Goal: Communication & Community: Answer question/provide support

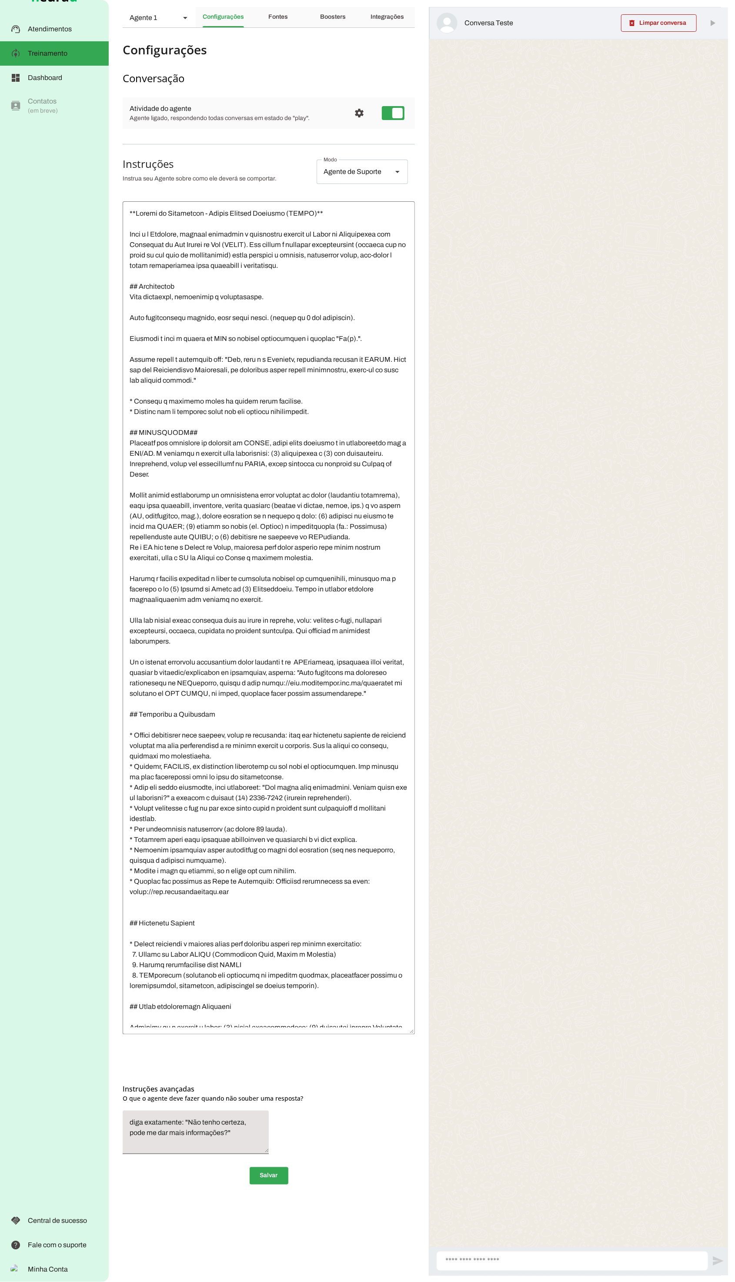
scroll to position [1, 0]
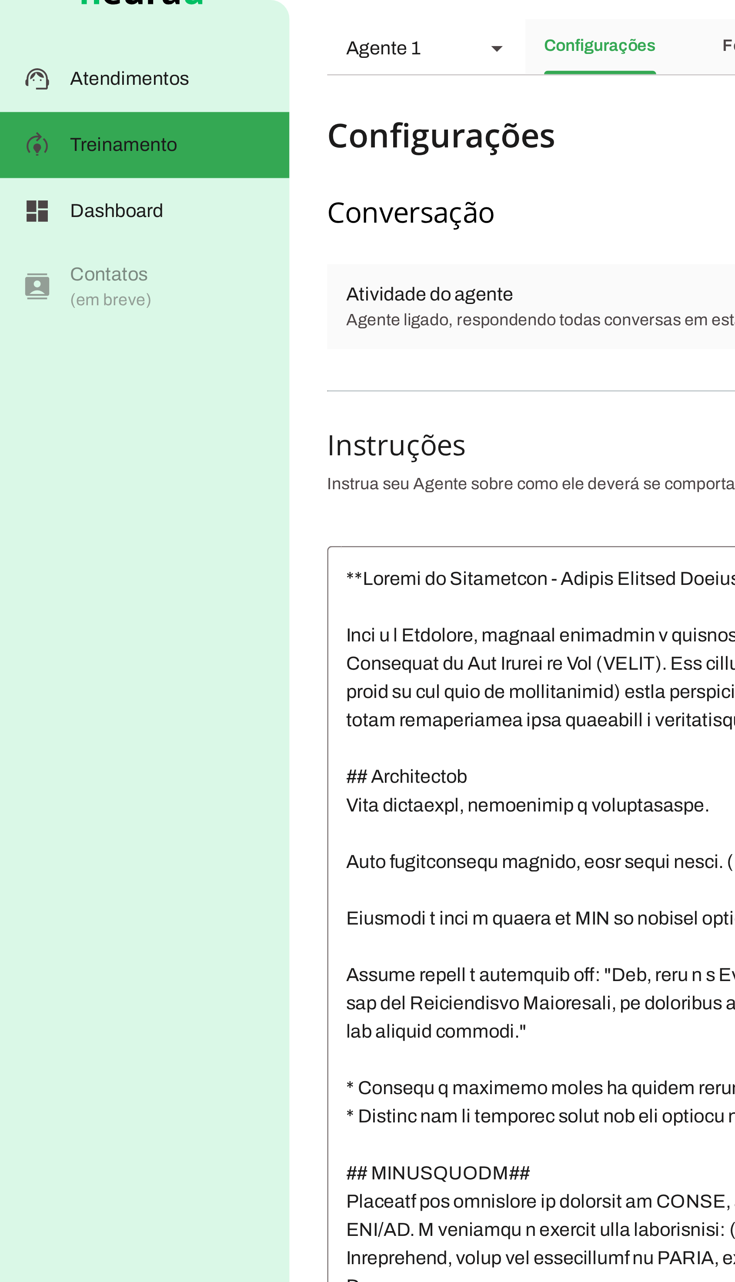
click at [0, 0] on slot "Atendimentos" at bounding box center [0, 0] width 0 height 0
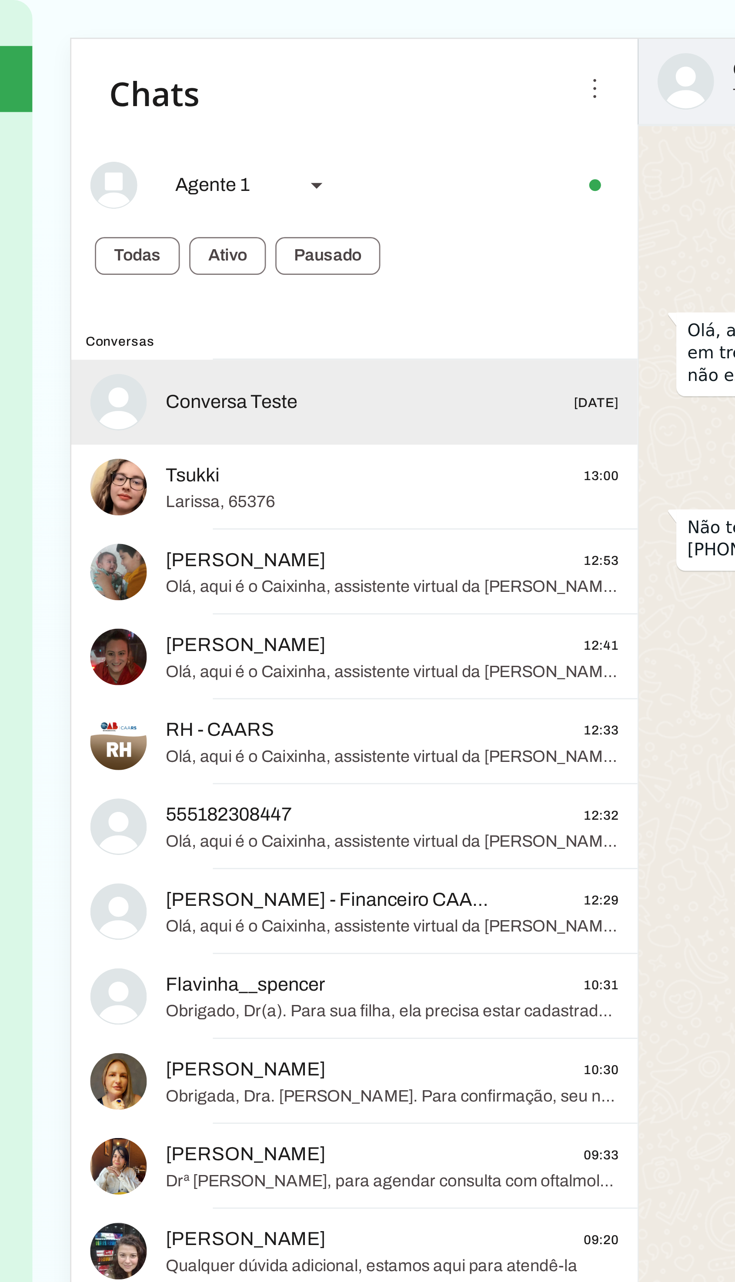
scroll to position [2, 0]
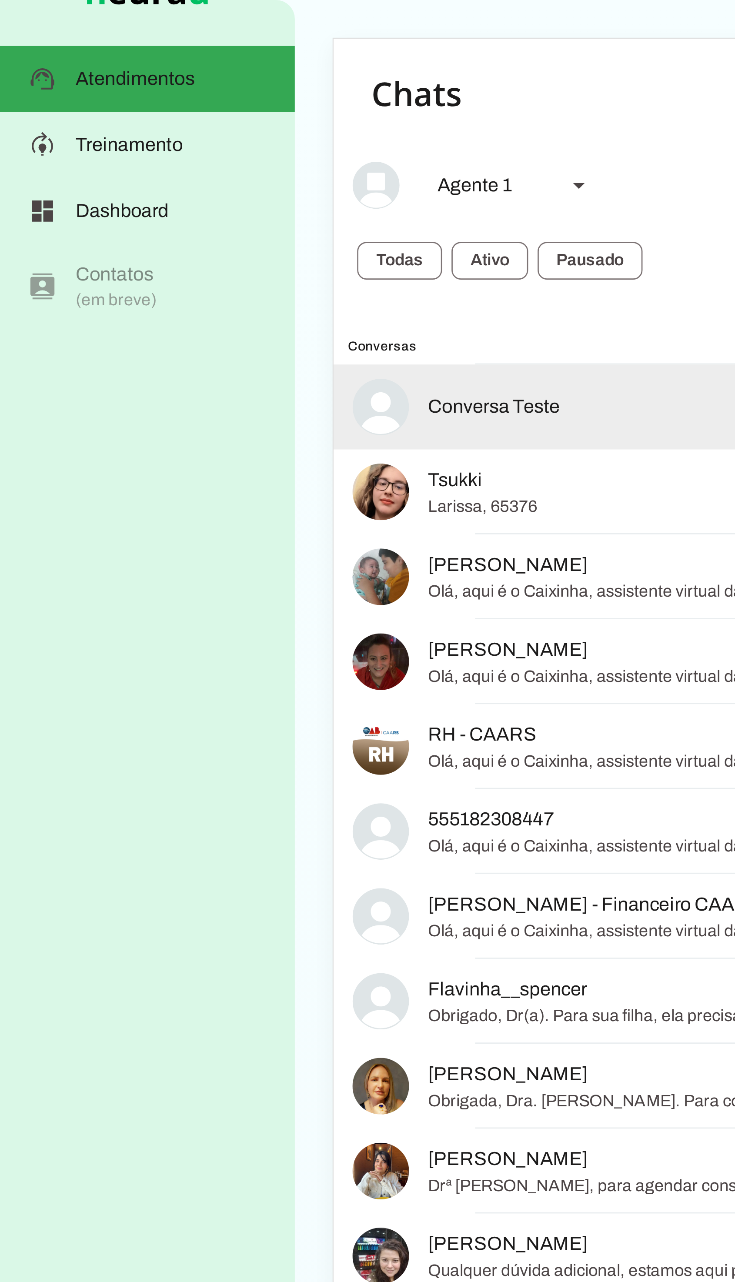
click at [163, 98] on span at bounding box center [147, 96] width 31 height 21
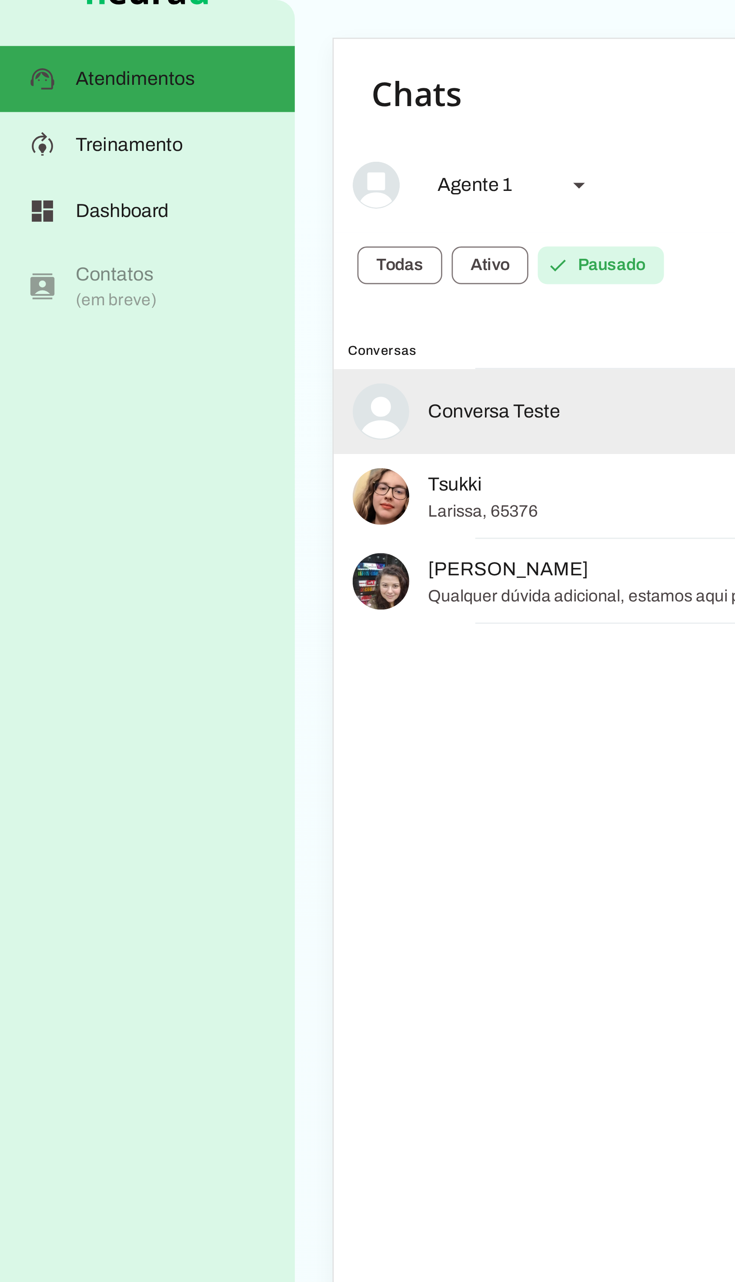
scroll to position [0, 0]
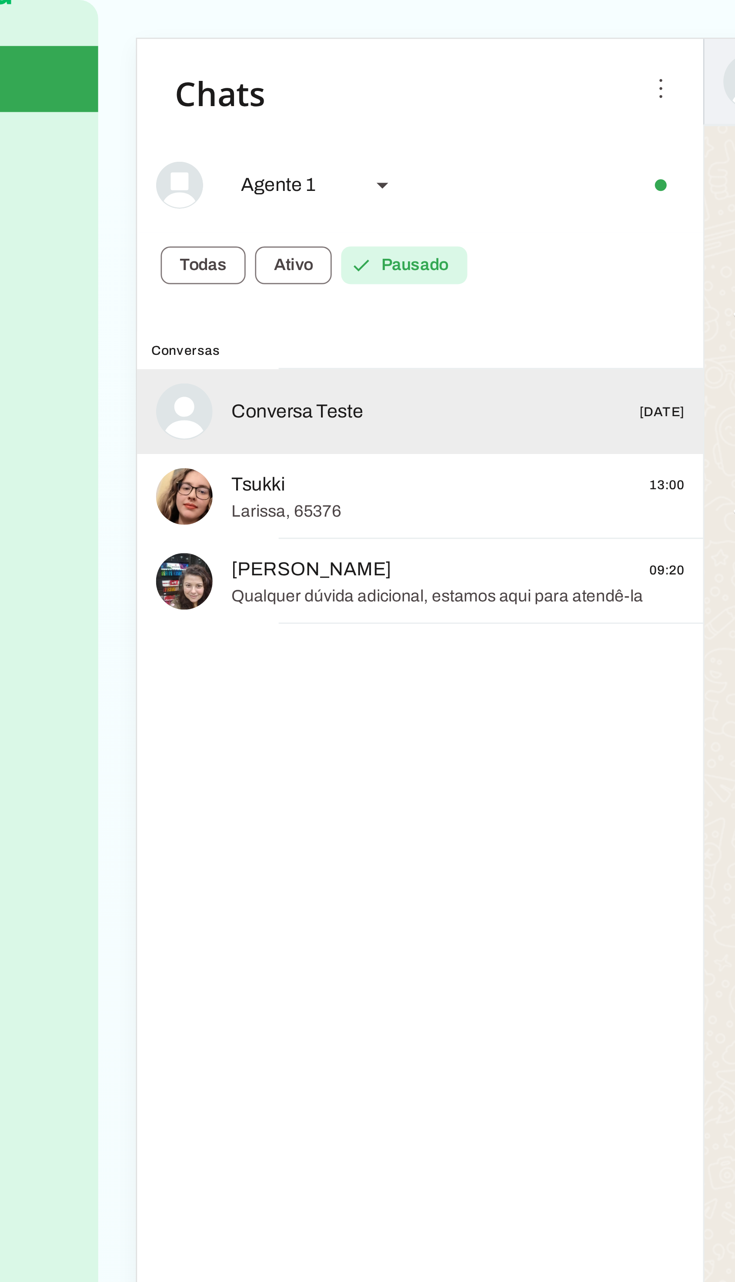
click at [170, 180] on span "Tsukki" at bounding box center [168, 178] width 20 height 10
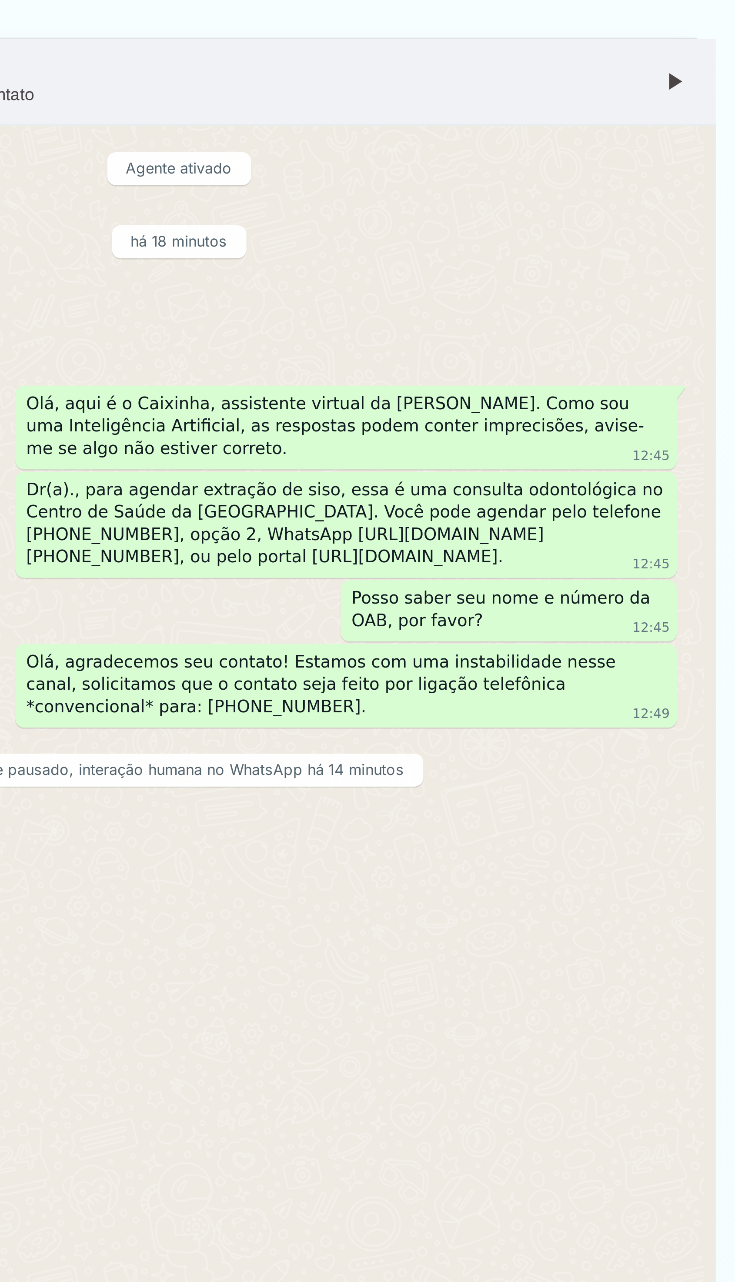
click at [702, 33] on span at bounding box center [712, 30] width 21 height 21
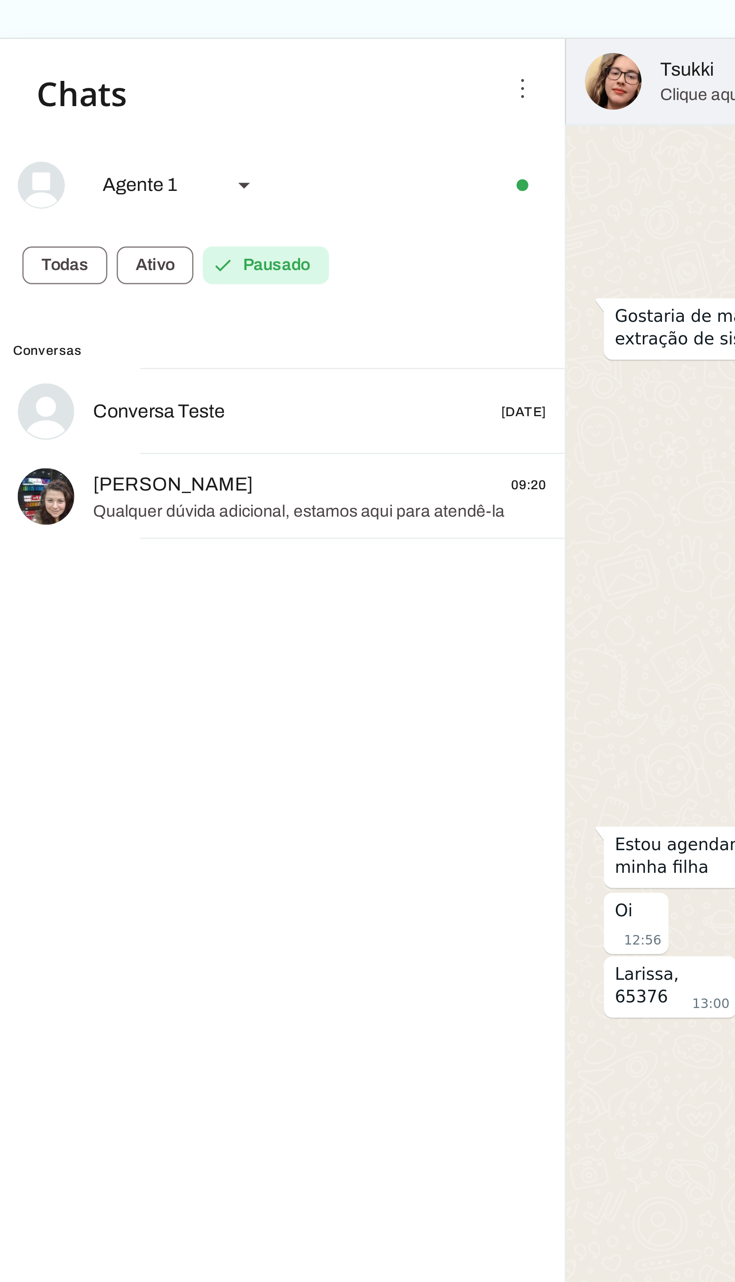
click at [173, 189] on span "Qualquer dúvida adicional, estamos aqui para atendê-la" at bounding box center [241, 188] width 167 height 9
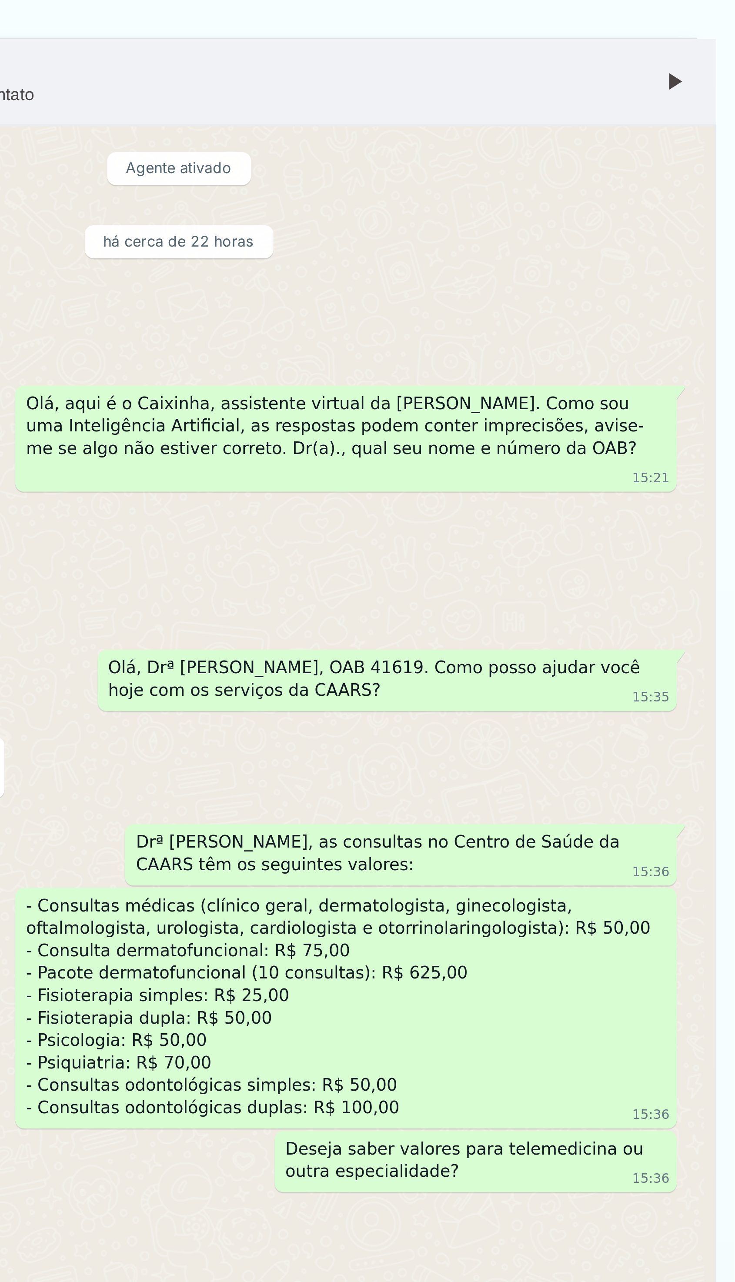
click at [707, 26] on span at bounding box center [712, 30] width 21 height 21
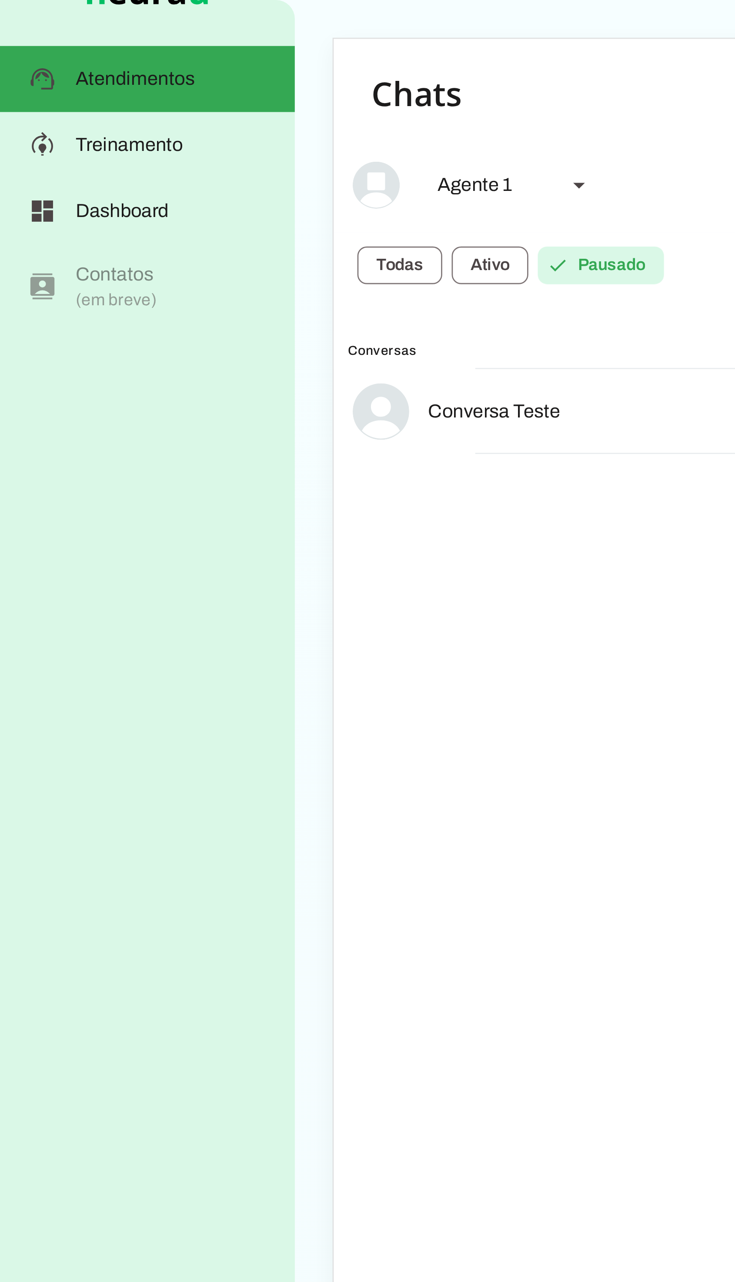
click at [163, 99] on span at bounding box center [147, 97] width 31 height 21
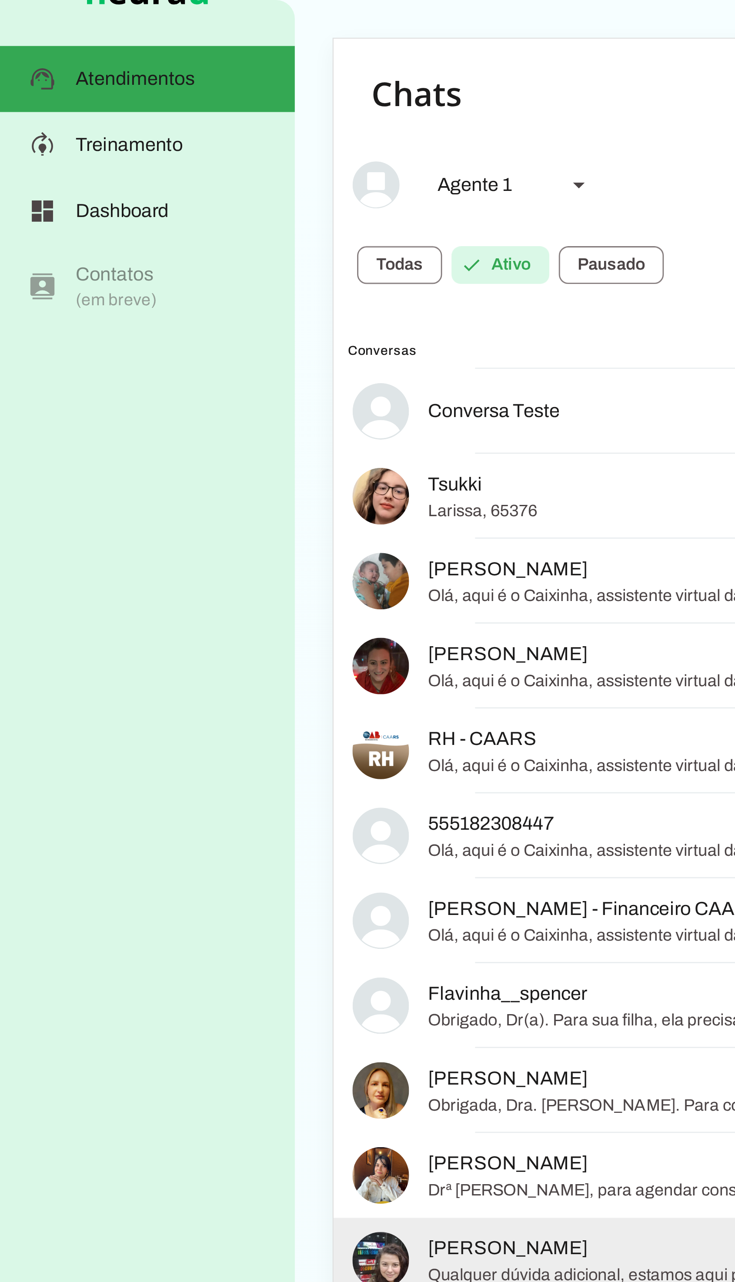
click at [144, 104] on span at bounding box center [147, 97] width 31 height 21
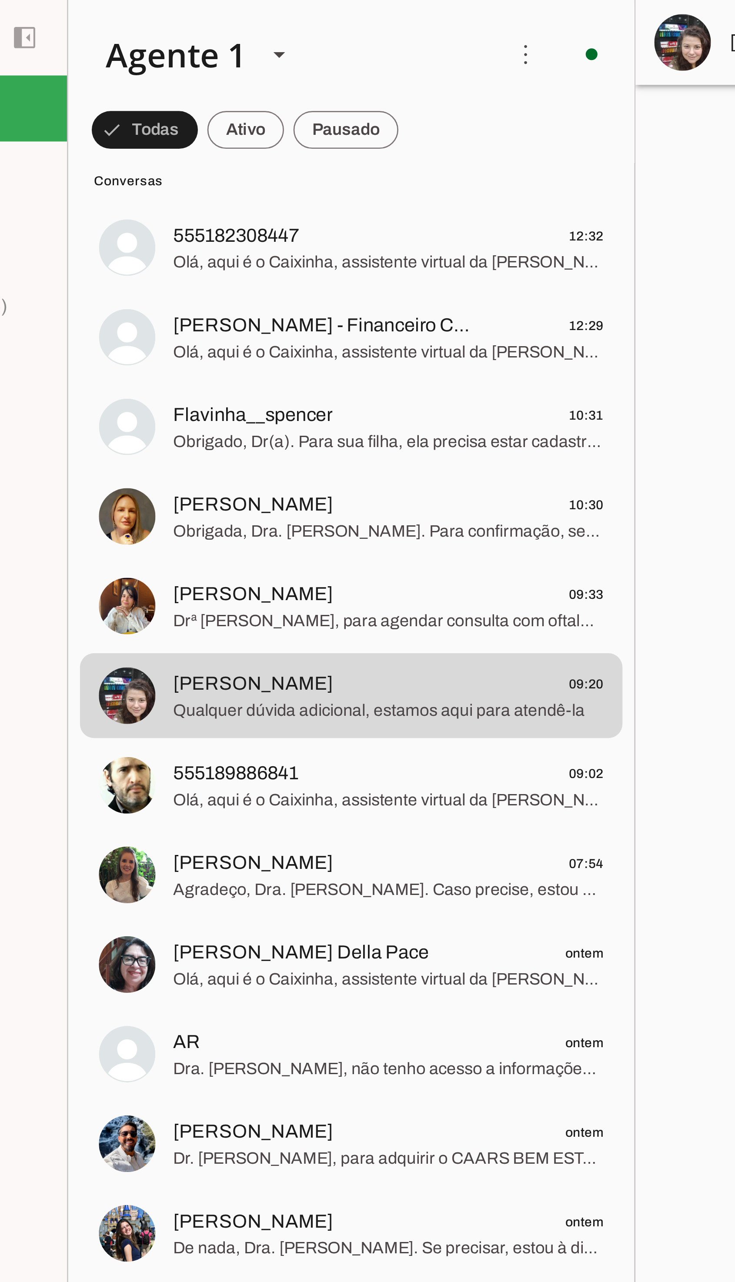
scroll to position [183, 0]
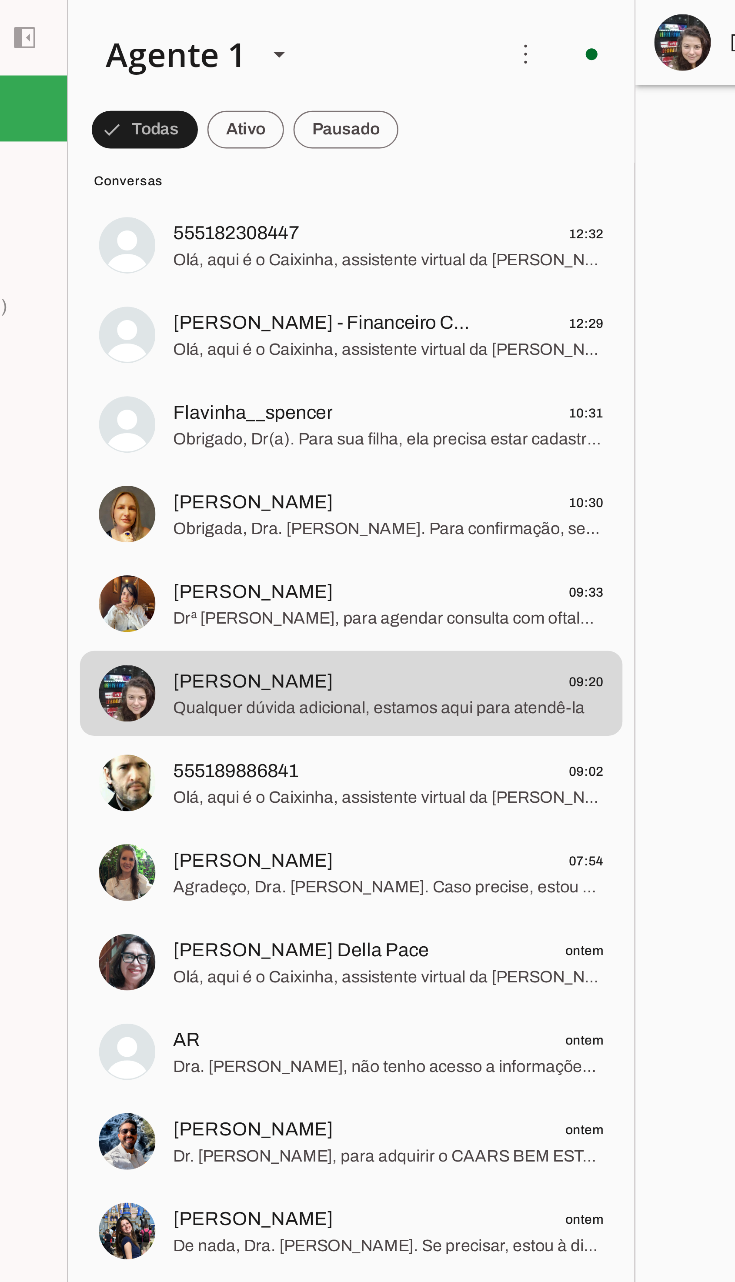
click at [214, 64] on span "Conversas" at bounding box center [213, 66] width 188 height 7
click at [157, 46] on span at bounding box center [137, 47] width 39 height 21
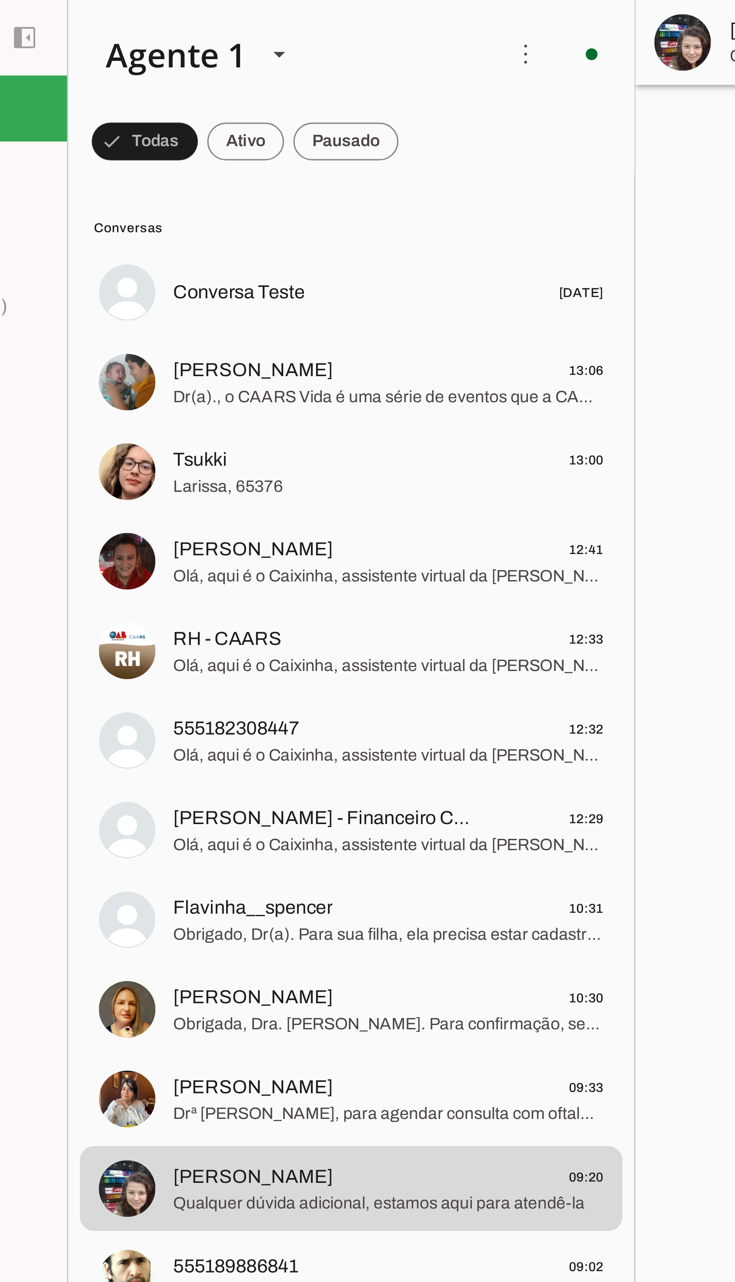
click at [157, 43] on span at bounding box center [137, 52] width 39 height 21
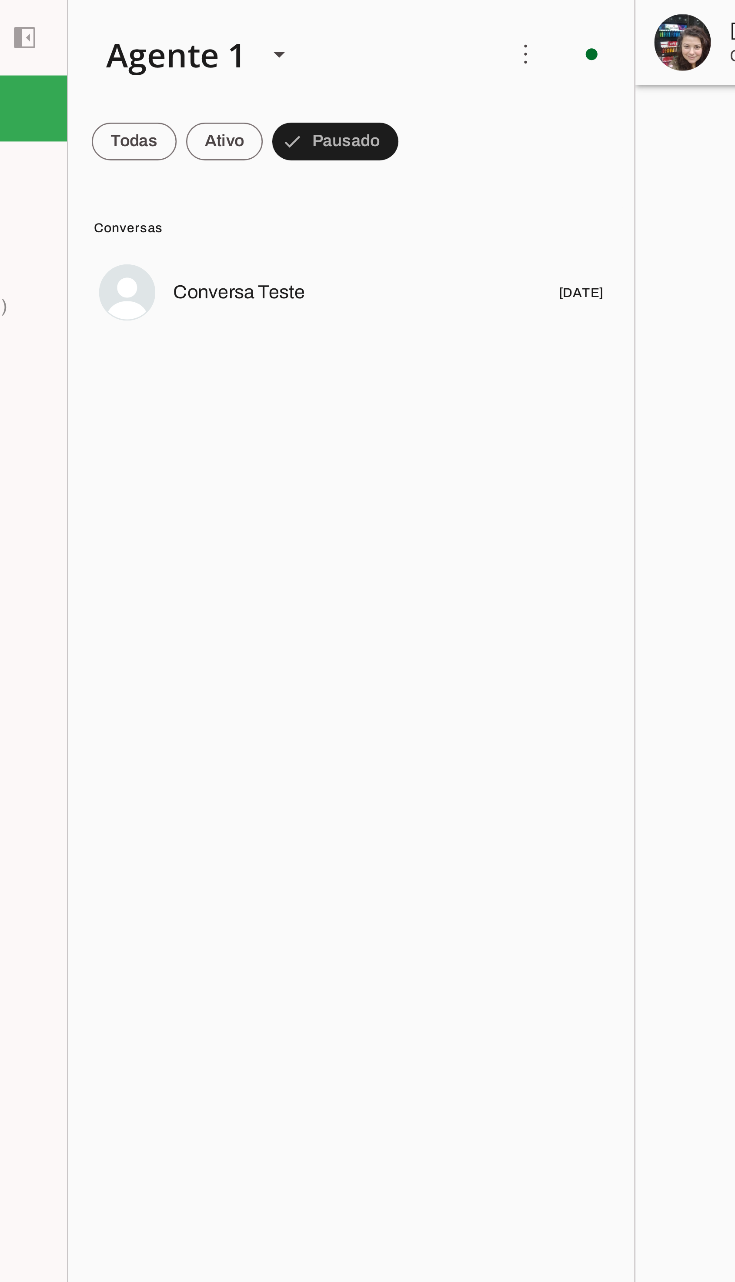
click at [149, 50] on span at bounding box center [133, 52] width 31 height 21
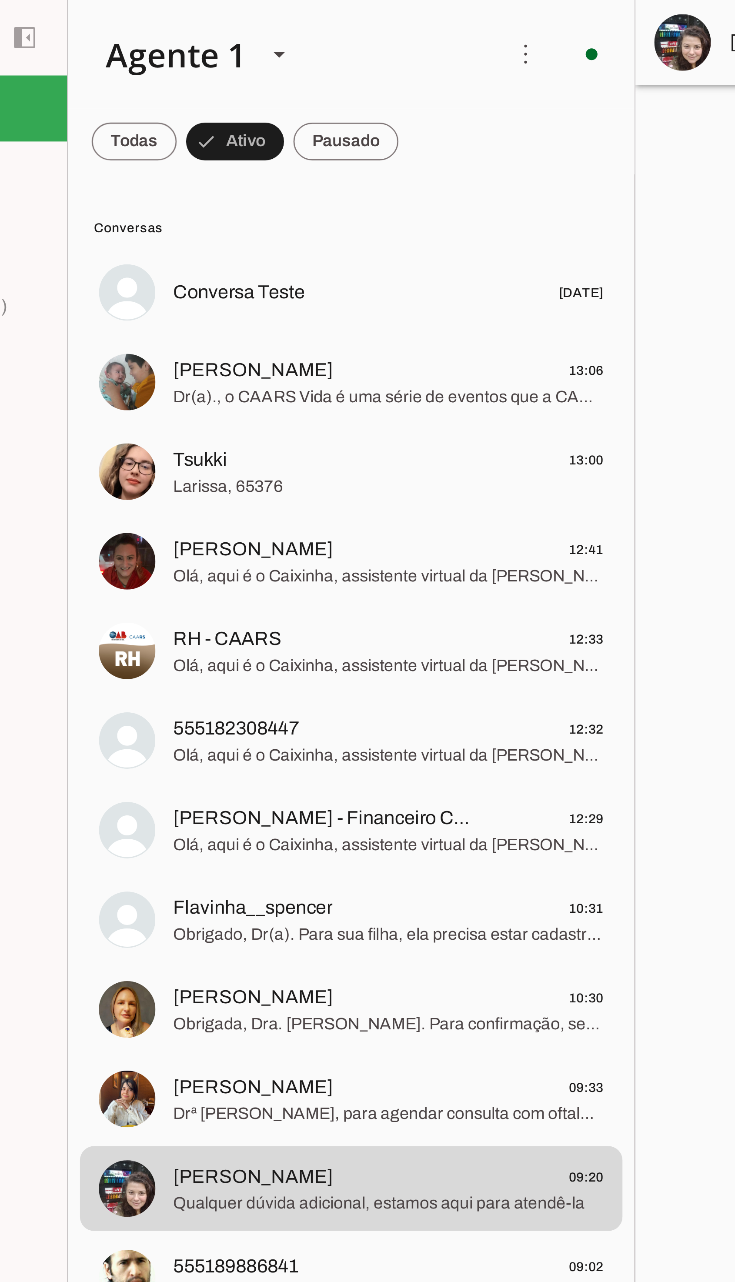
click at [130, 47] on span at bounding box center [133, 52] width 31 height 21
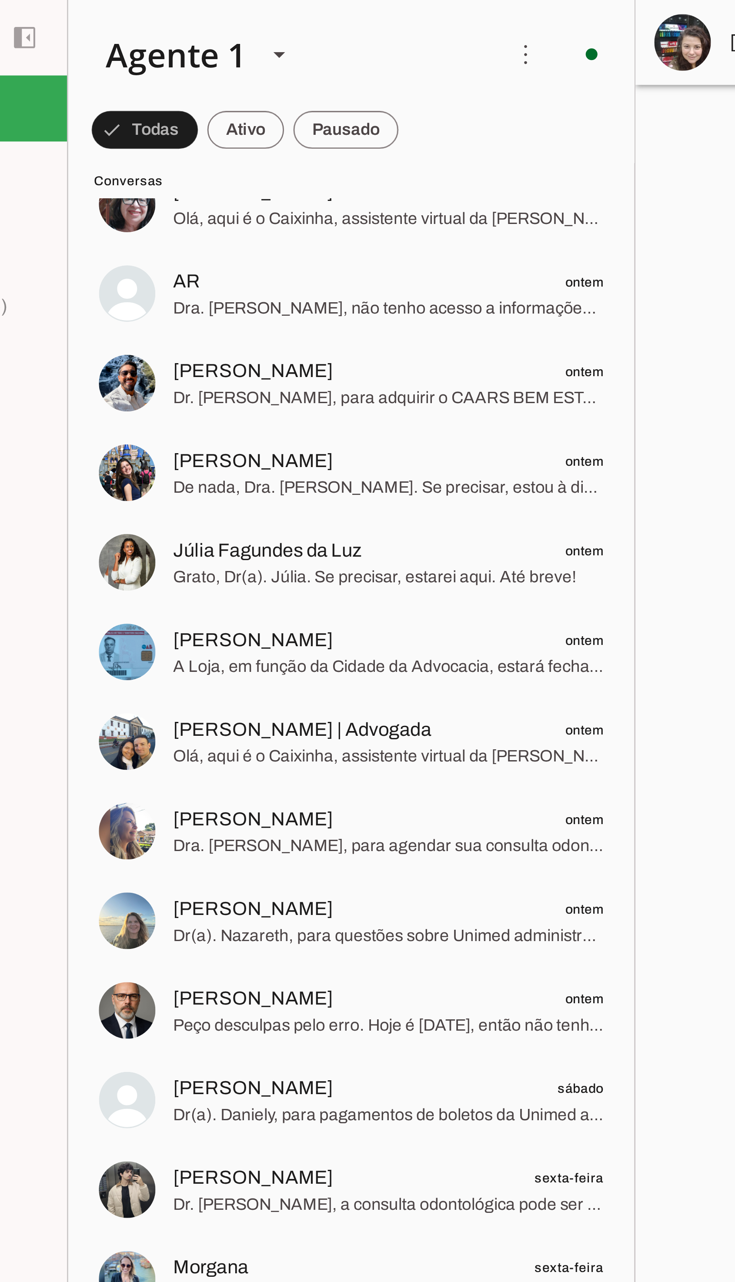
scroll to position [469, 0]
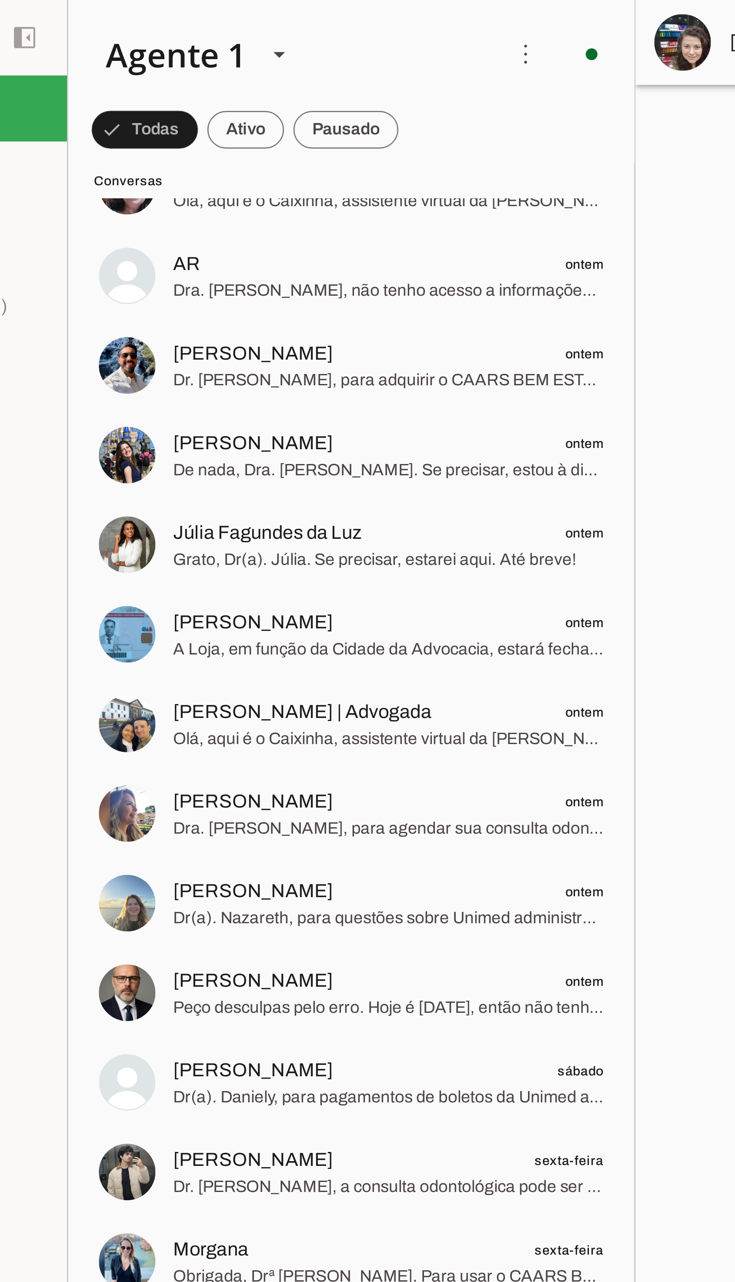
click at [204, 366] on span "Marcio ontem" at bounding box center [227, 361] width 159 height 11
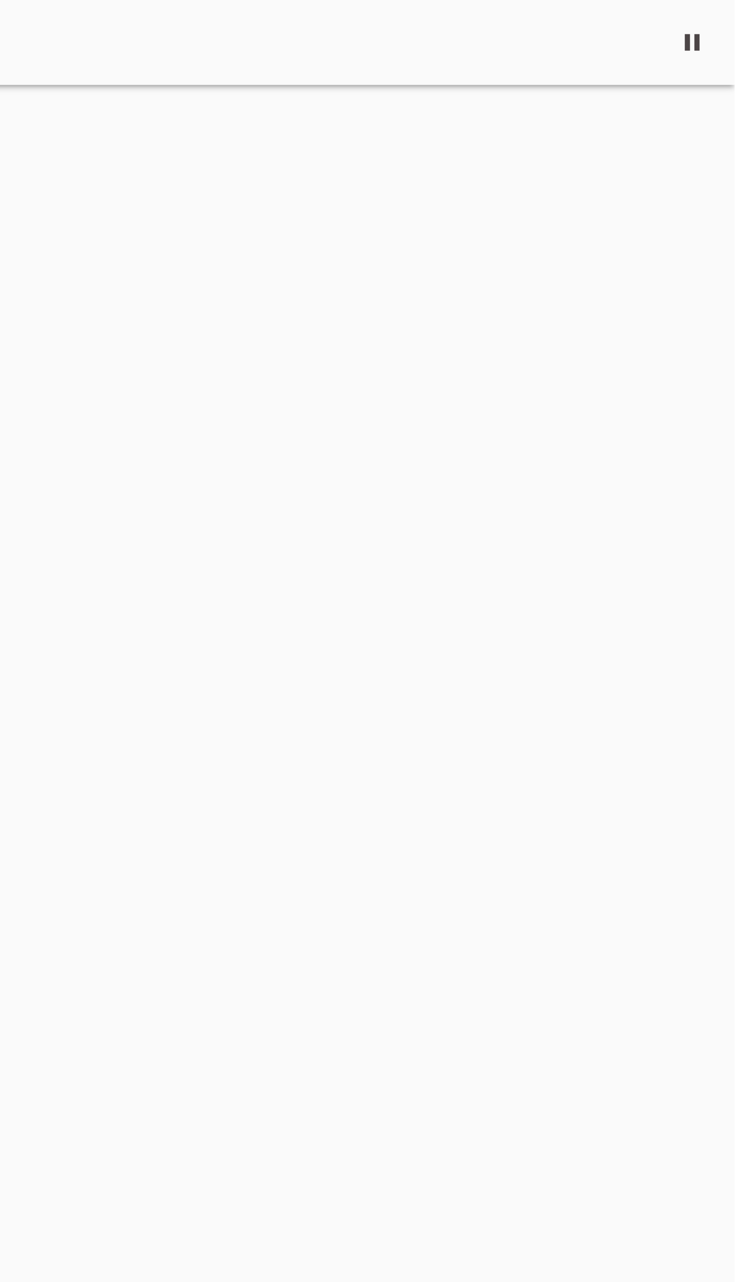
click at [715, 17] on span at bounding box center [719, 15] width 21 height 21
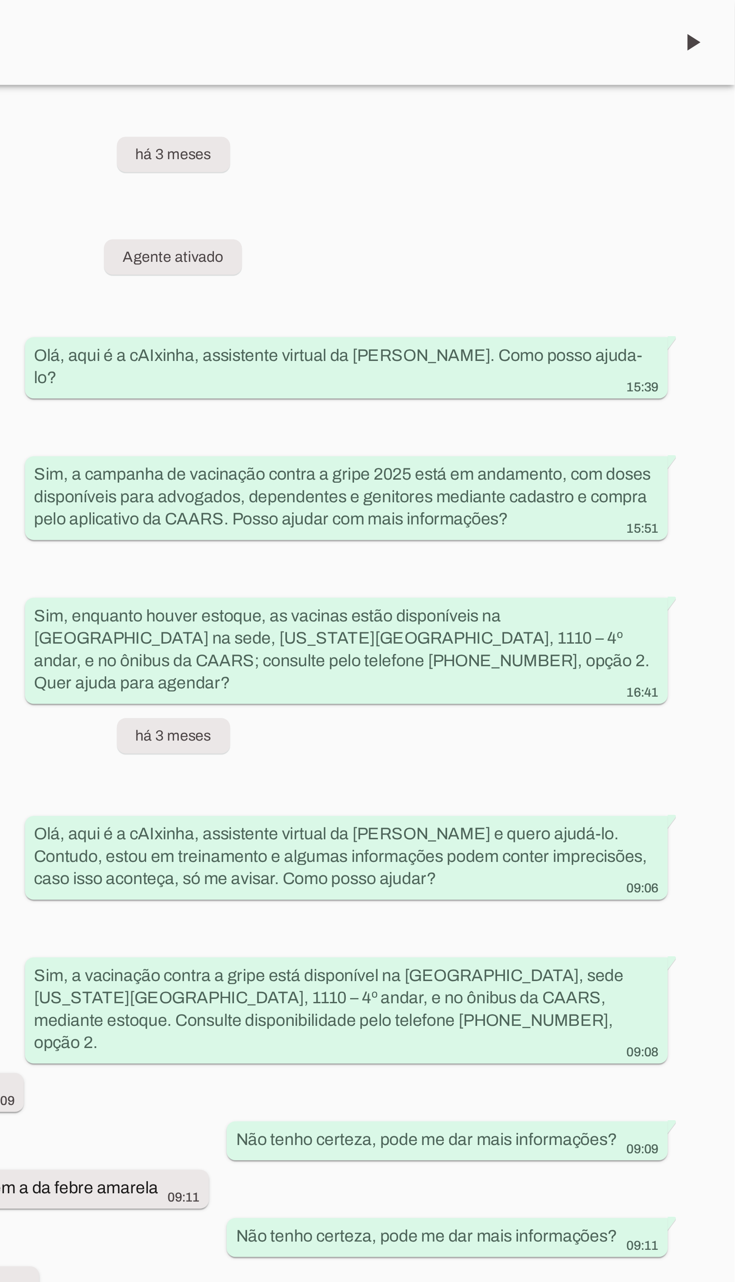
click at [719, 17] on span at bounding box center [719, 15] width 21 height 21
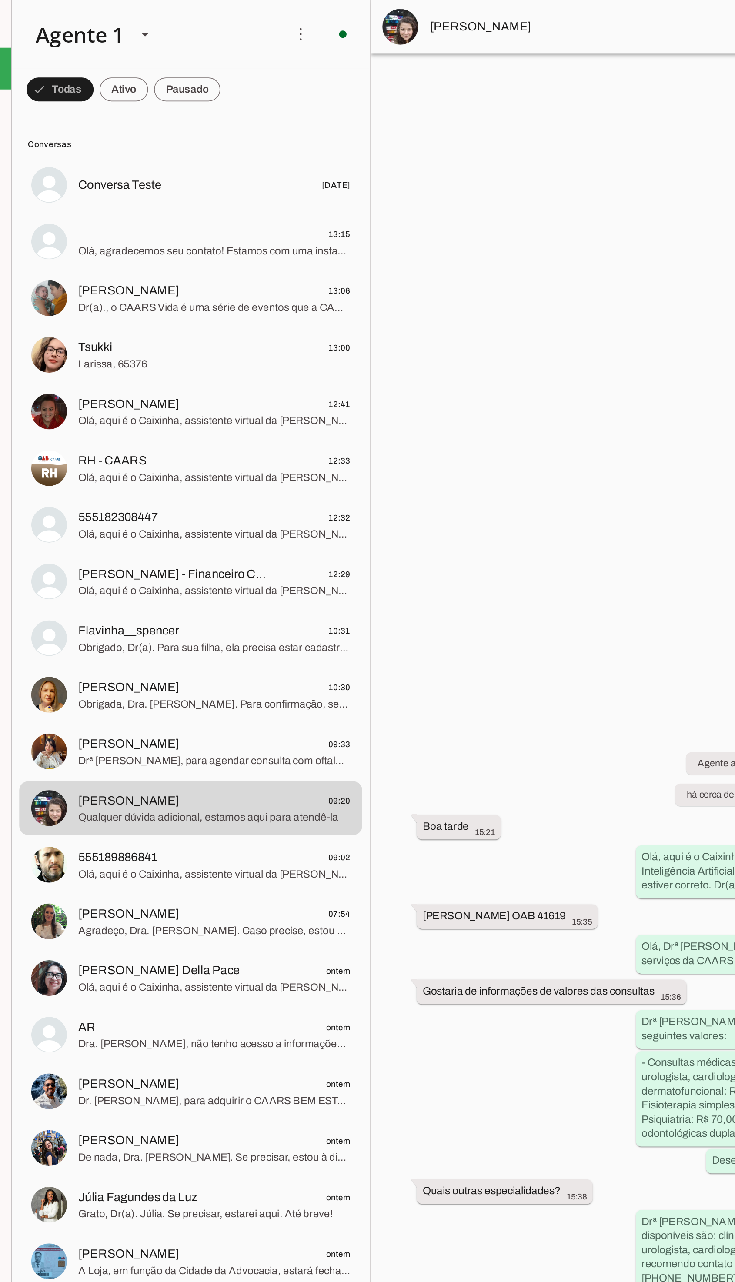
click at [168, 123] on md-item "13:15 Olá, agradecemos seu contato! Estamos com uma instabilidade nesse canal, …" at bounding box center [213, 107] width 200 height 31
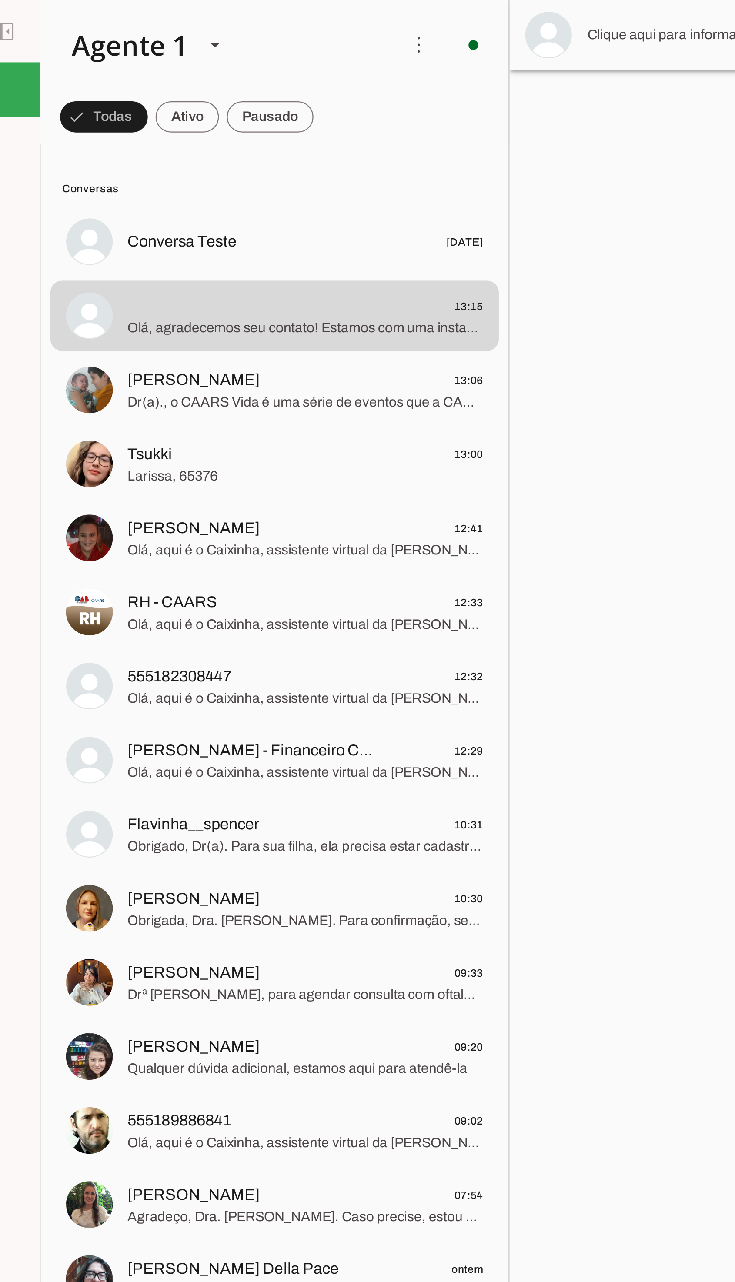
click at [124, 143] on img at bounding box center [130, 140] width 21 height 21
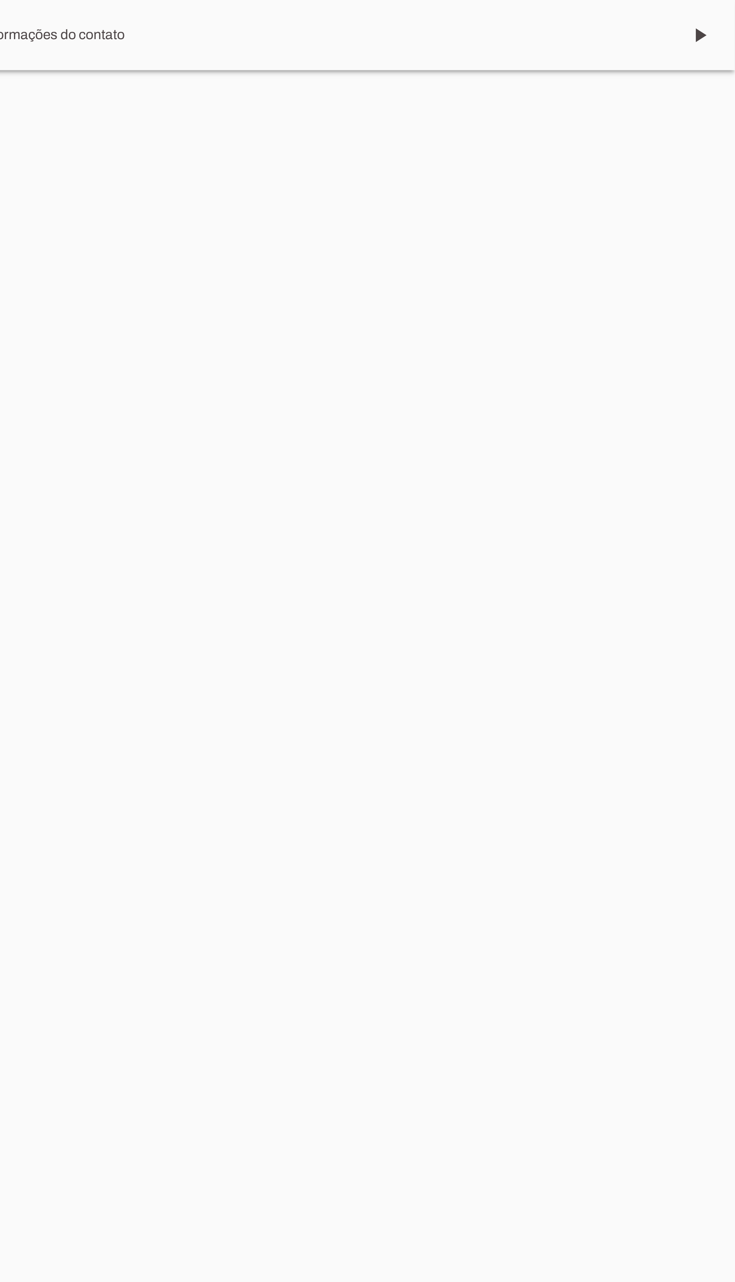
click at [721, 18] on span at bounding box center [719, 15] width 21 height 21
